Goal: Check status: Check status

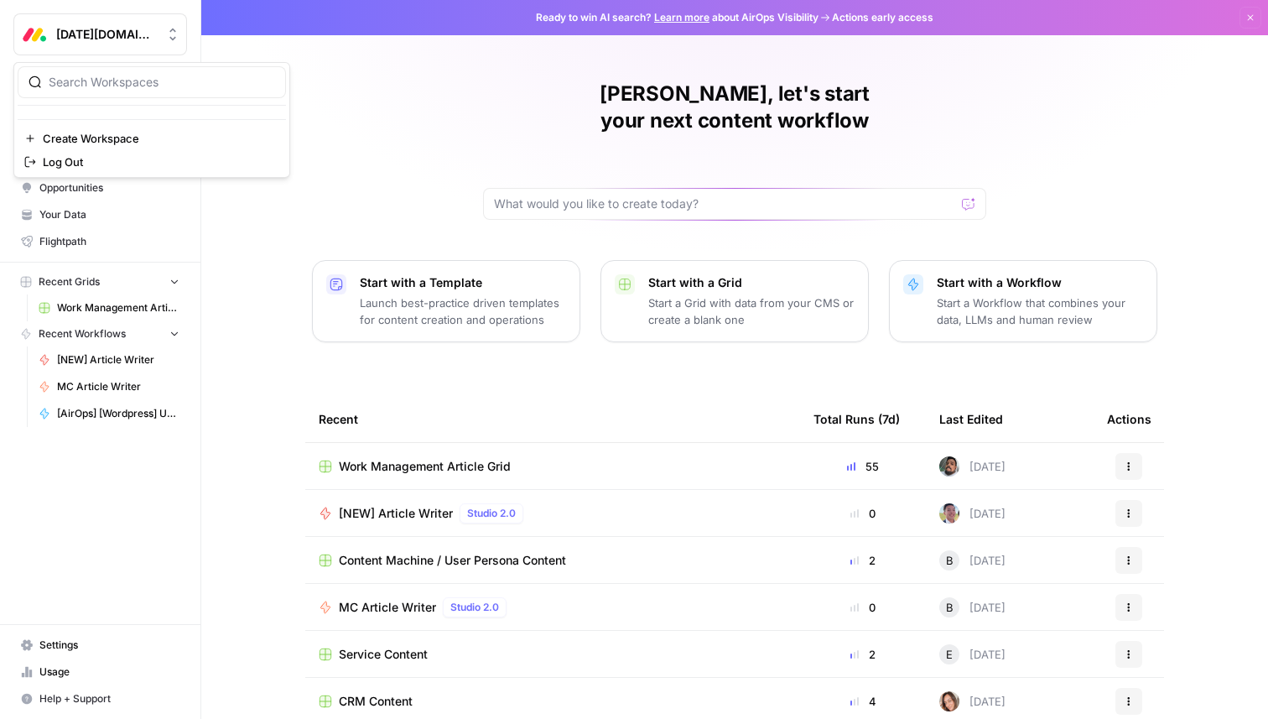
click at [129, 34] on span "Monday.com" at bounding box center [106, 34] width 101 height 17
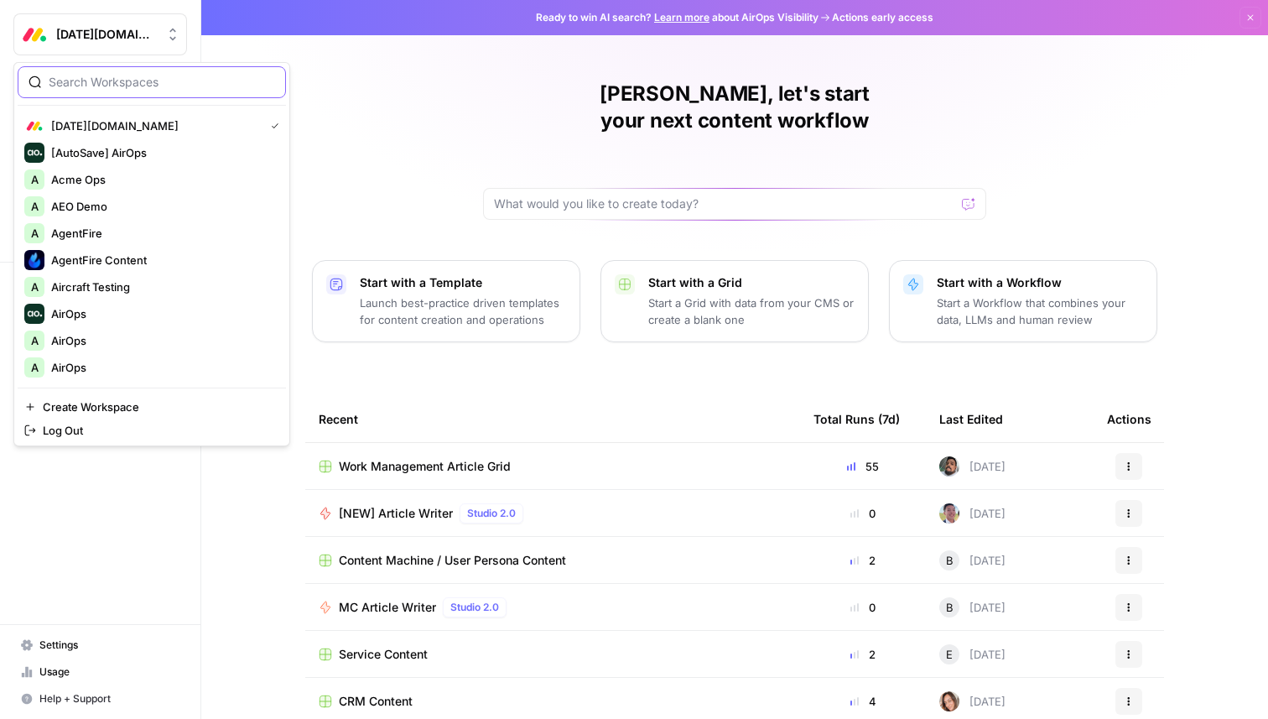
click at [111, 81] on input "search" at bounding box center [162, 82] width 226 height 17
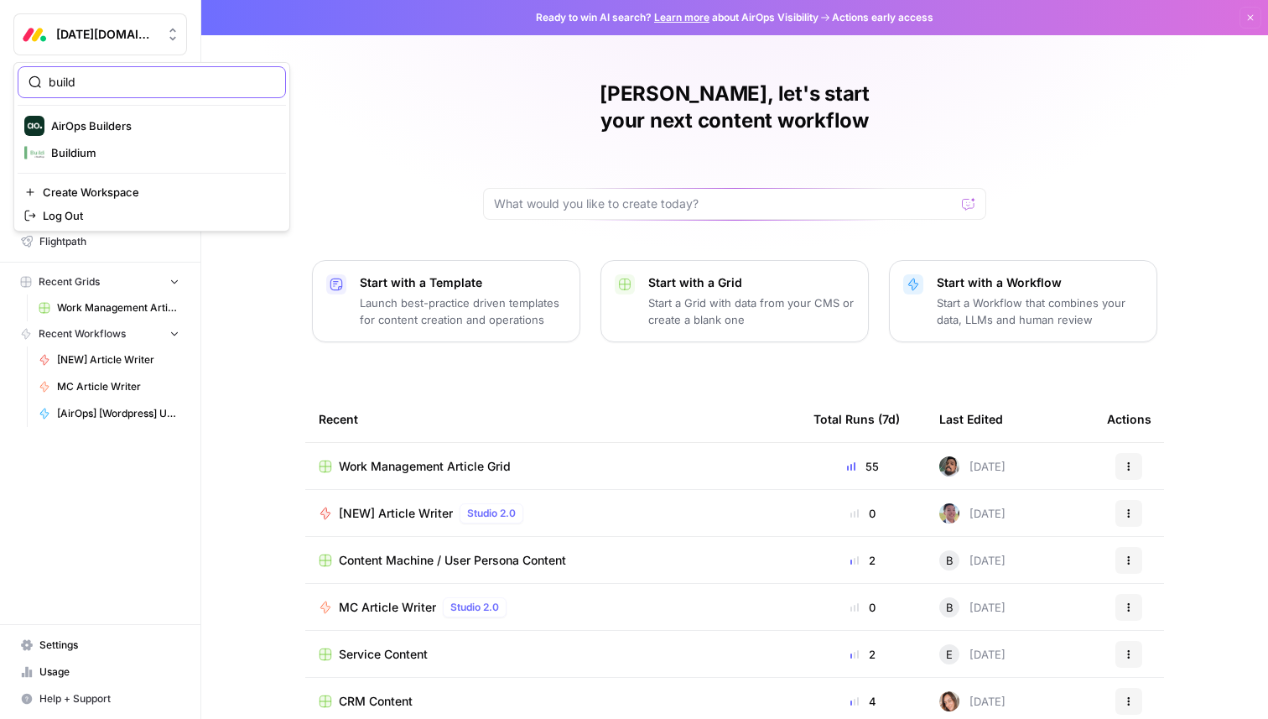
type input "build"
click at [116, 149] on span "Buildium" at bounding box center [161, 152] width 221 height 17
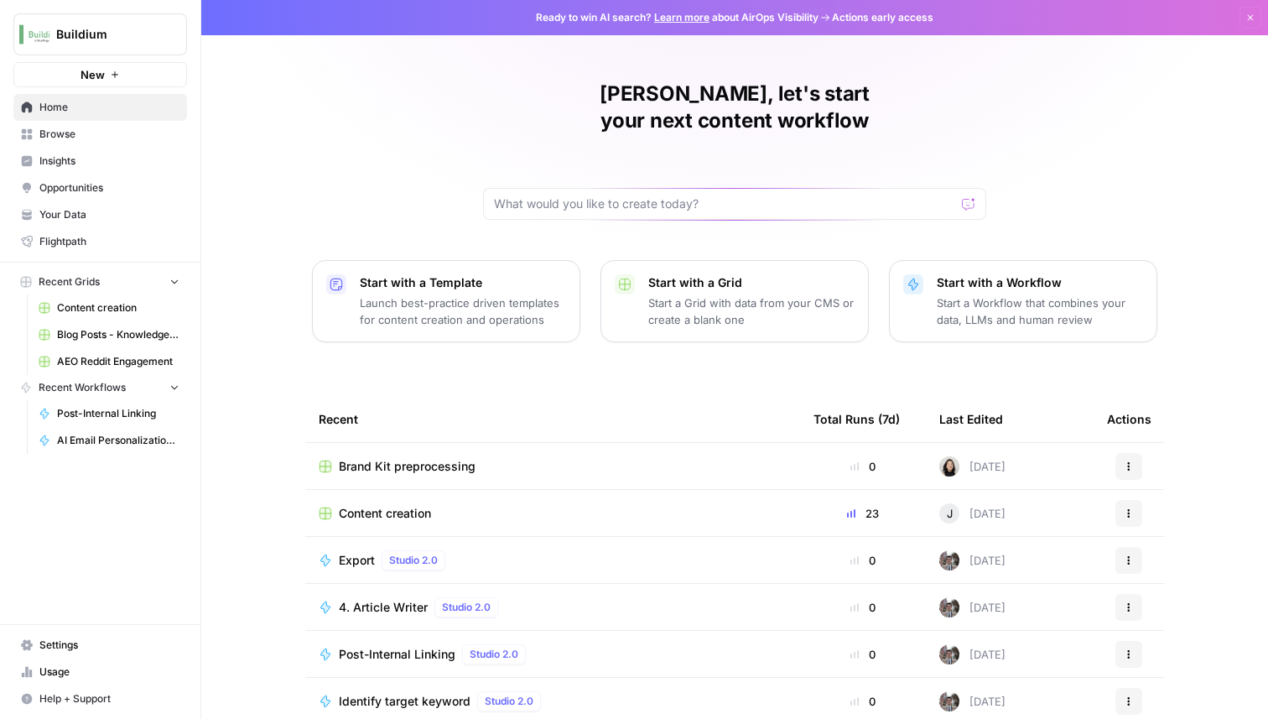
click at [81, 636] on link "Settings" at bounding box center [100, 645] width 174 height 27
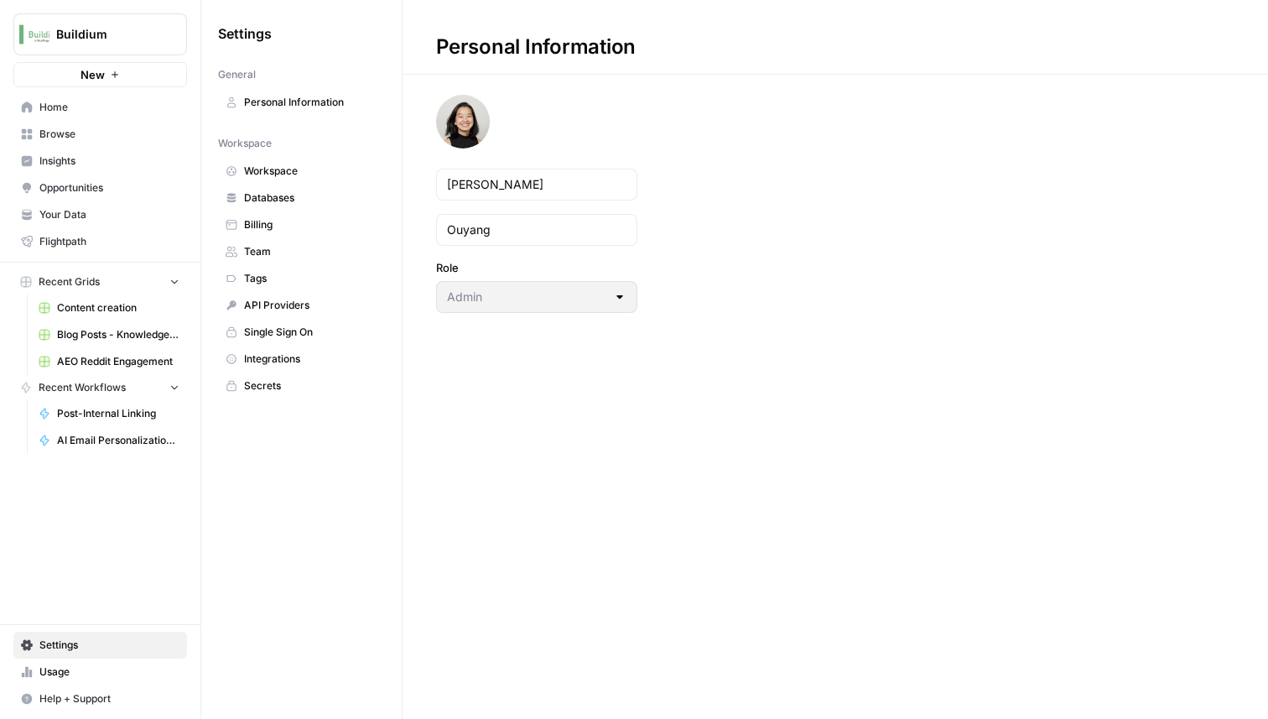
click at [107, 162] on span "Insights" at bounding box center [109, 161] width 140 height 15
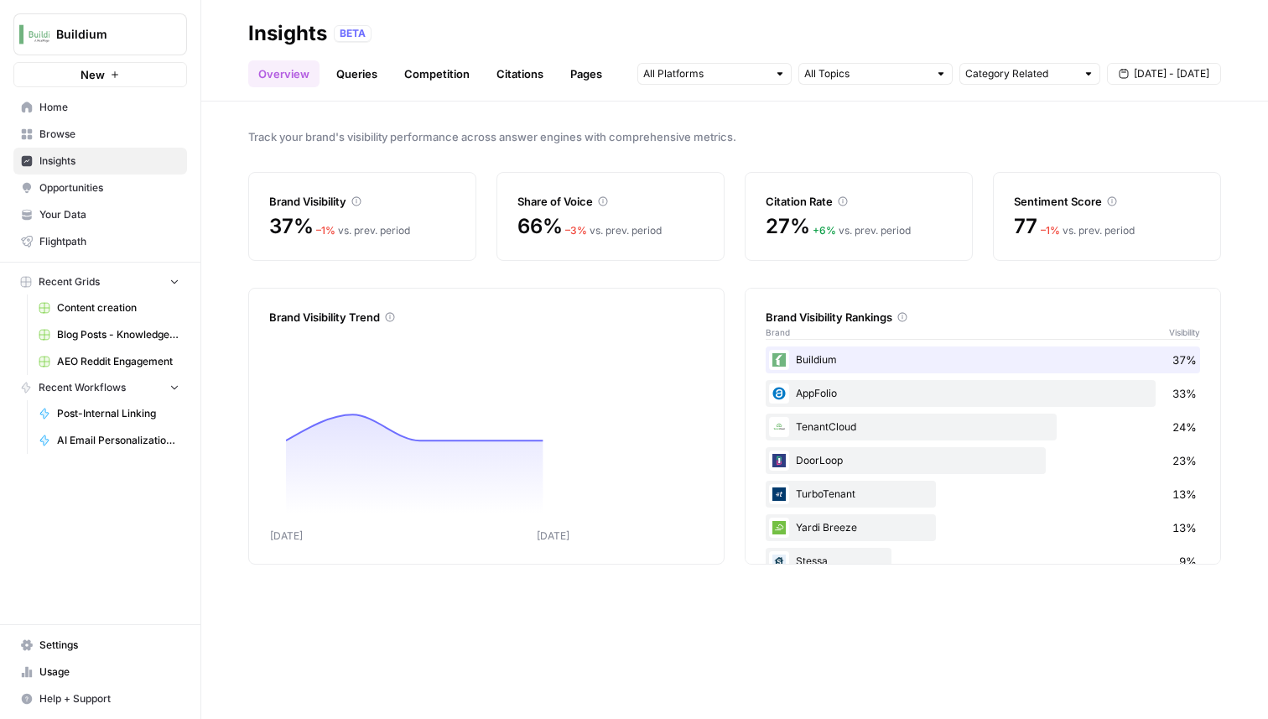
click at [95, 111] on span "Home" at bounding box center [109, 107] width 140 height 15
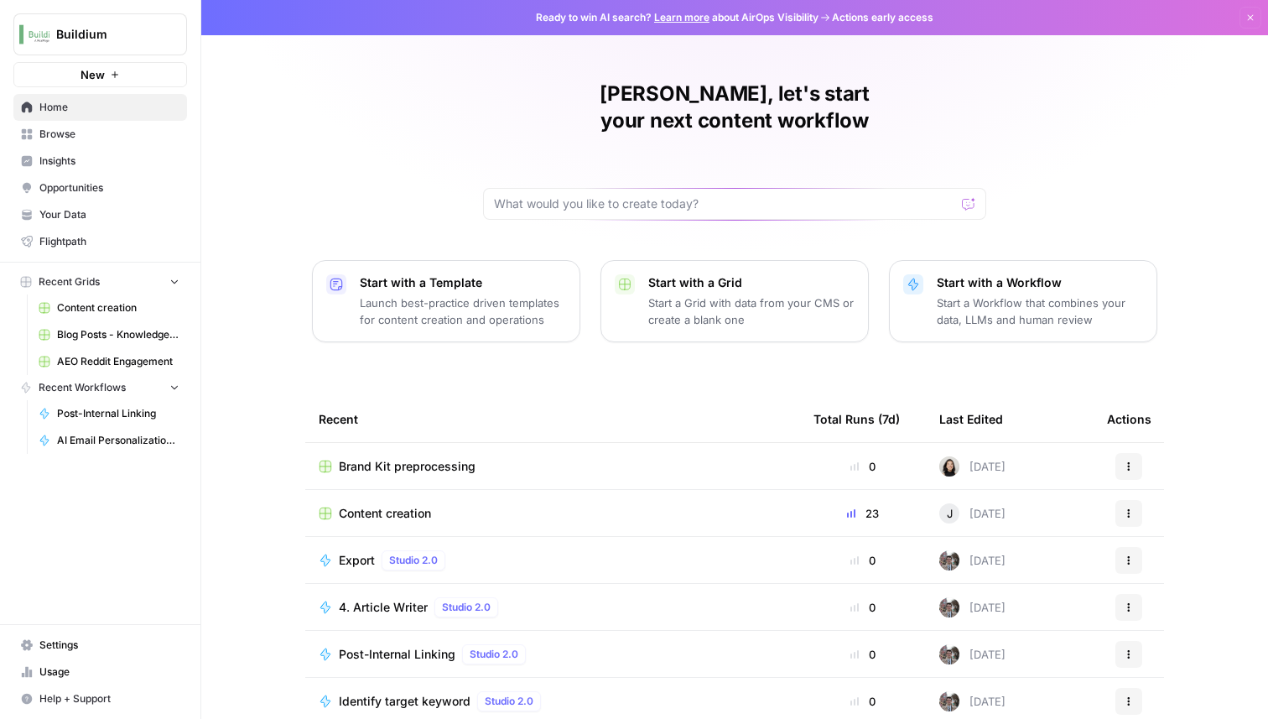
click at [351, 552] on span "Export" at bounding box center [357, 560] width 36 height 17
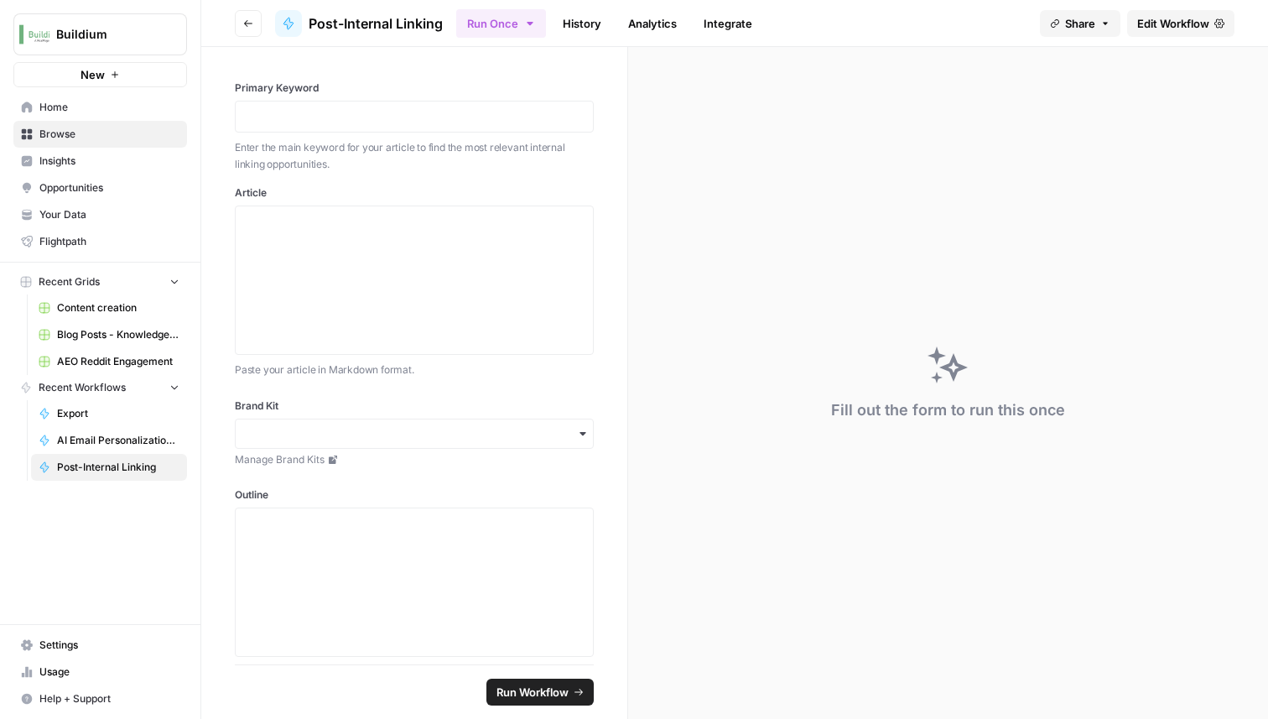
click at [600, 28] on link "History" at bounding box center [582, 23] width 59 height 27
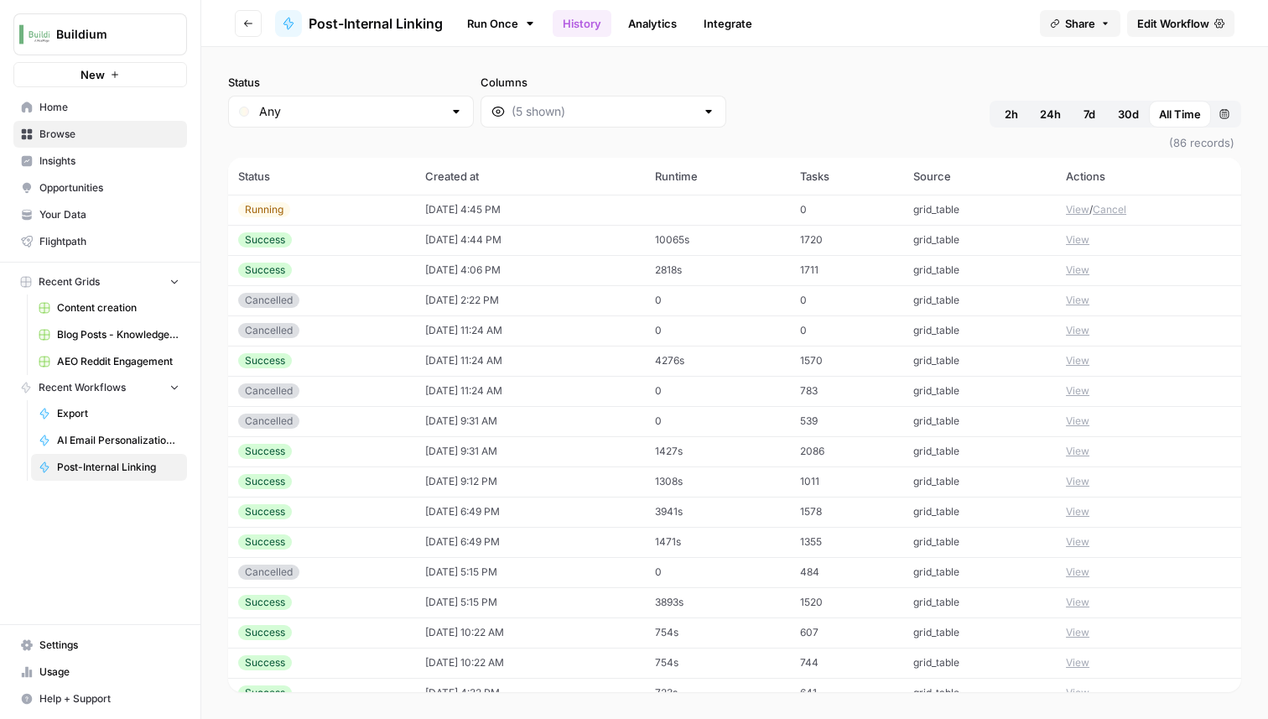
click at [1078, 209] on button "View" at bounding box center [1077, 209] width 23 height 15
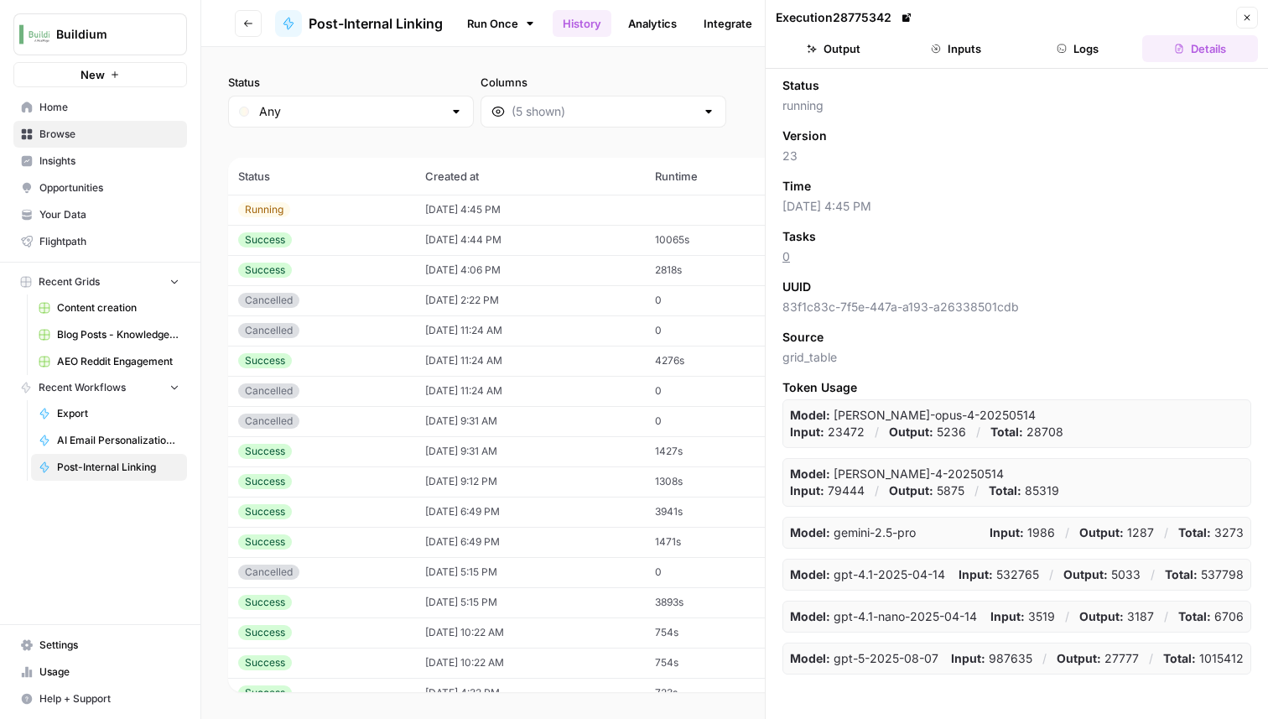
click at [1095, 49] on button "Logs" at bounding box center [1079, 48] width 116 height 27
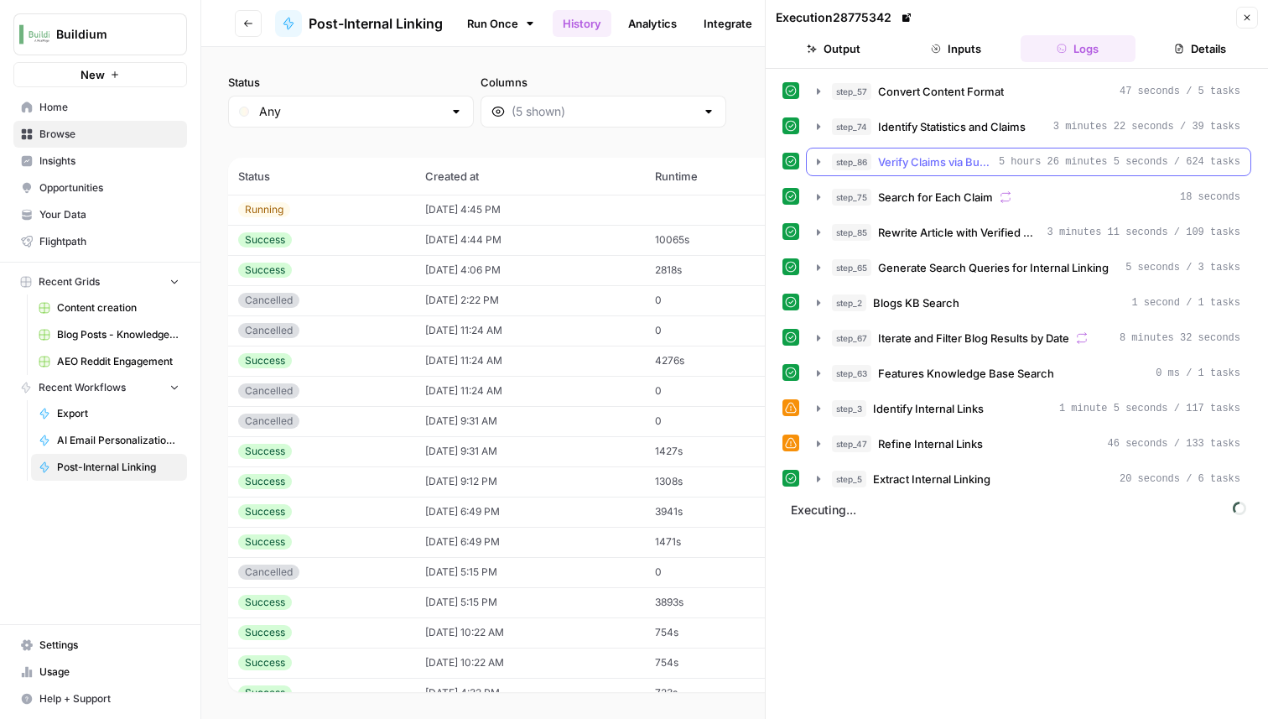
click at [821, 162] on icon "button" at bounding box center [818, 161] width 13 height 13
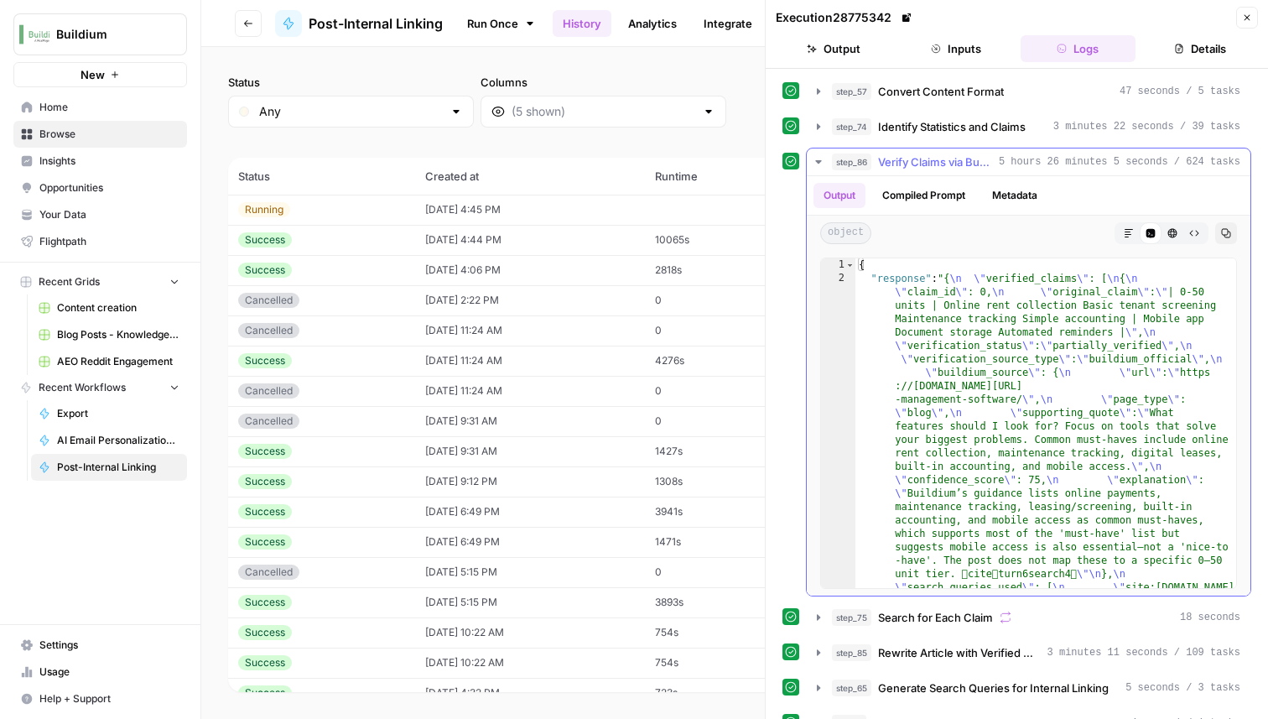
click at [814, 159] on icon "button" at bounding box center [818, 161] width 13 height 13
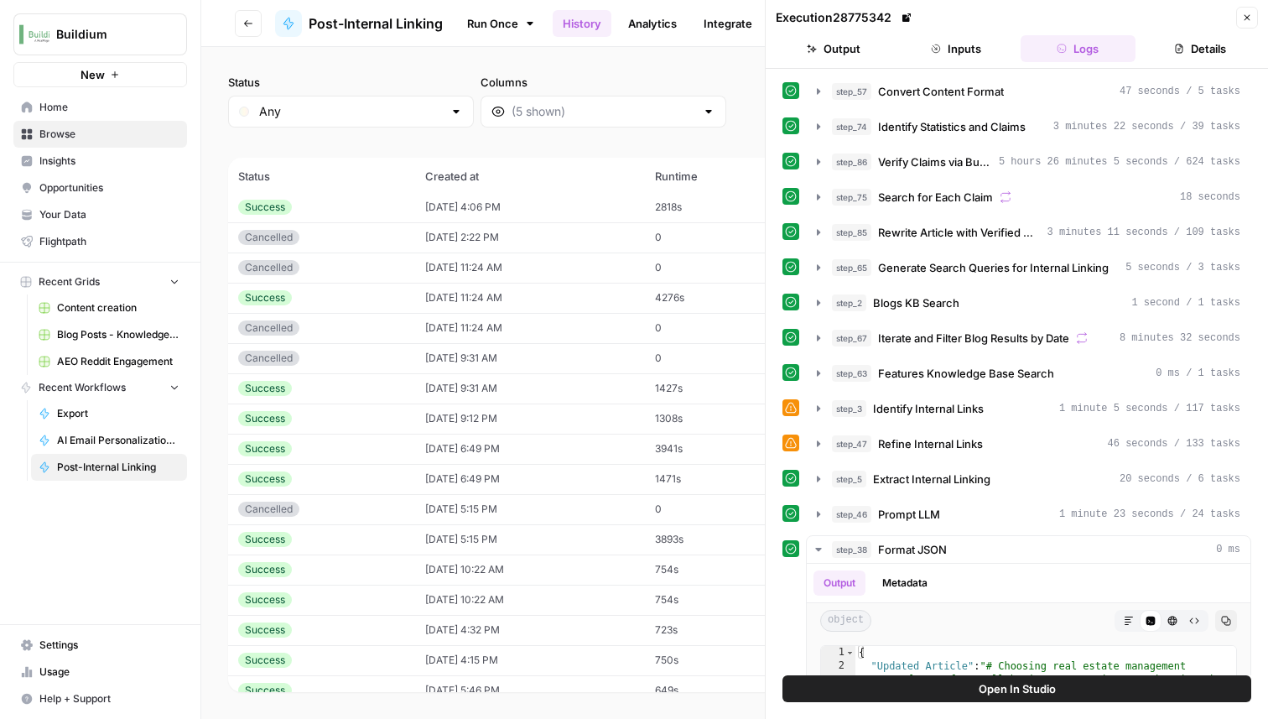
scroll to position [66, 0]
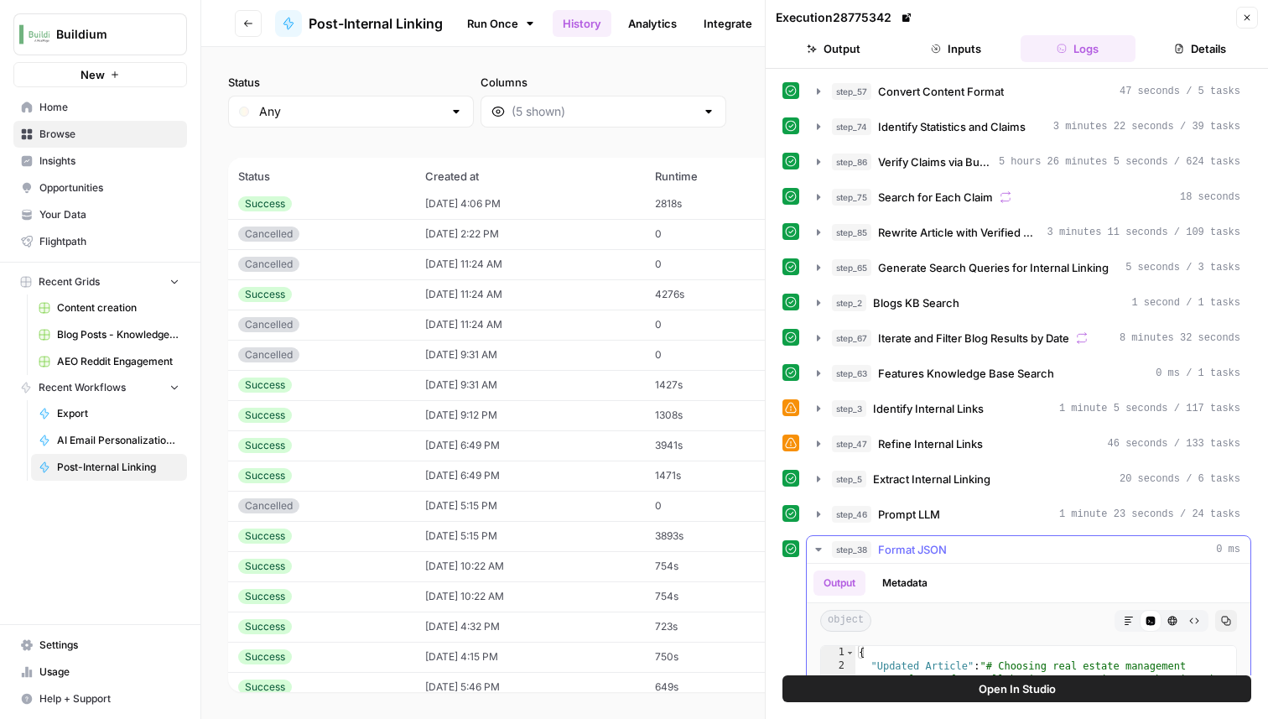
click at [821, 539] on button "step_38 Format JSON 0 ms" at bounding box center [1029, 549] width 444 height 27
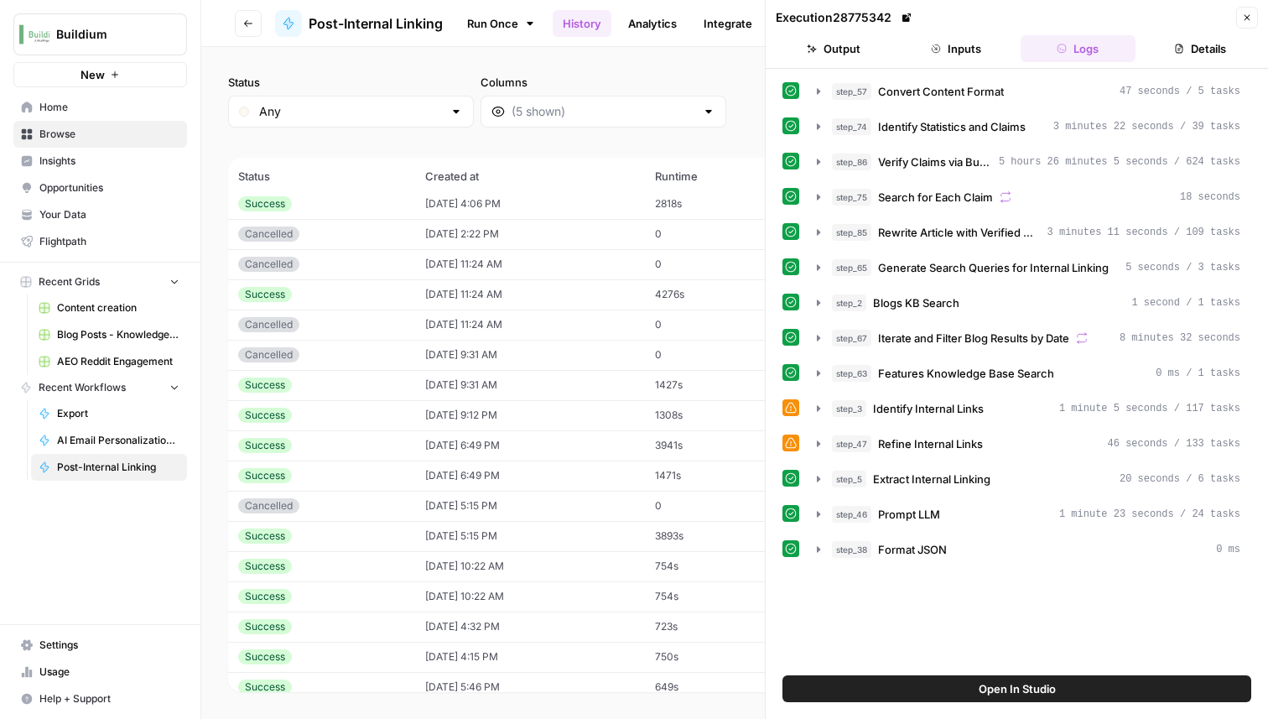
click at [1246, 18] on icon "button" at bounding box center [1247, 18] width 10 height 10
